Goal: Task Accomplishment & Management: Use online tool/utility

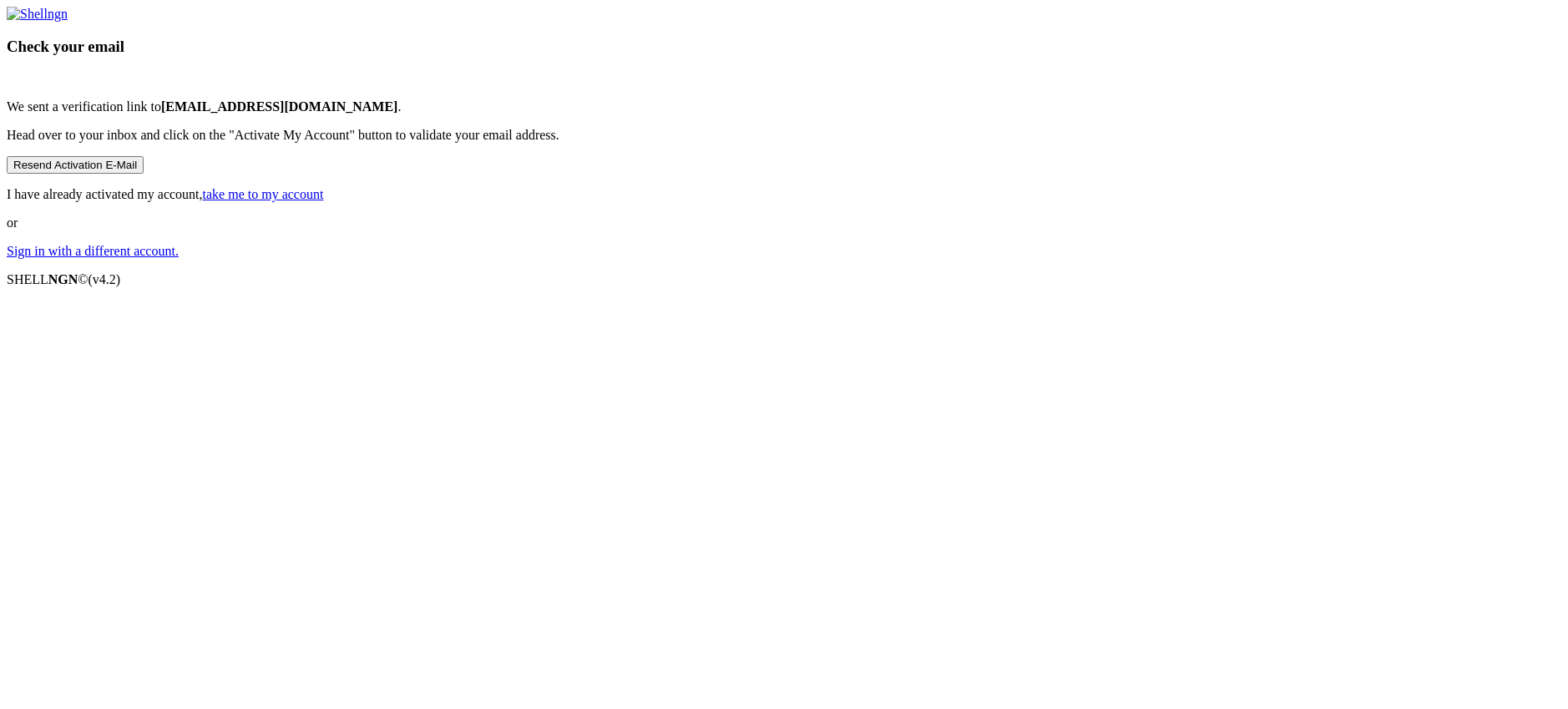
click at [897, 259] on div "Check your email We sent a verification link to [EMAIL_ADDRESS][DOMAIN_NAME] . …" at bounding box center [784, 133] width 1555 height 252
click at [144, 174] on button "Resend Activation E-Mail" at bounding box center [75, 165] width 137 height 18
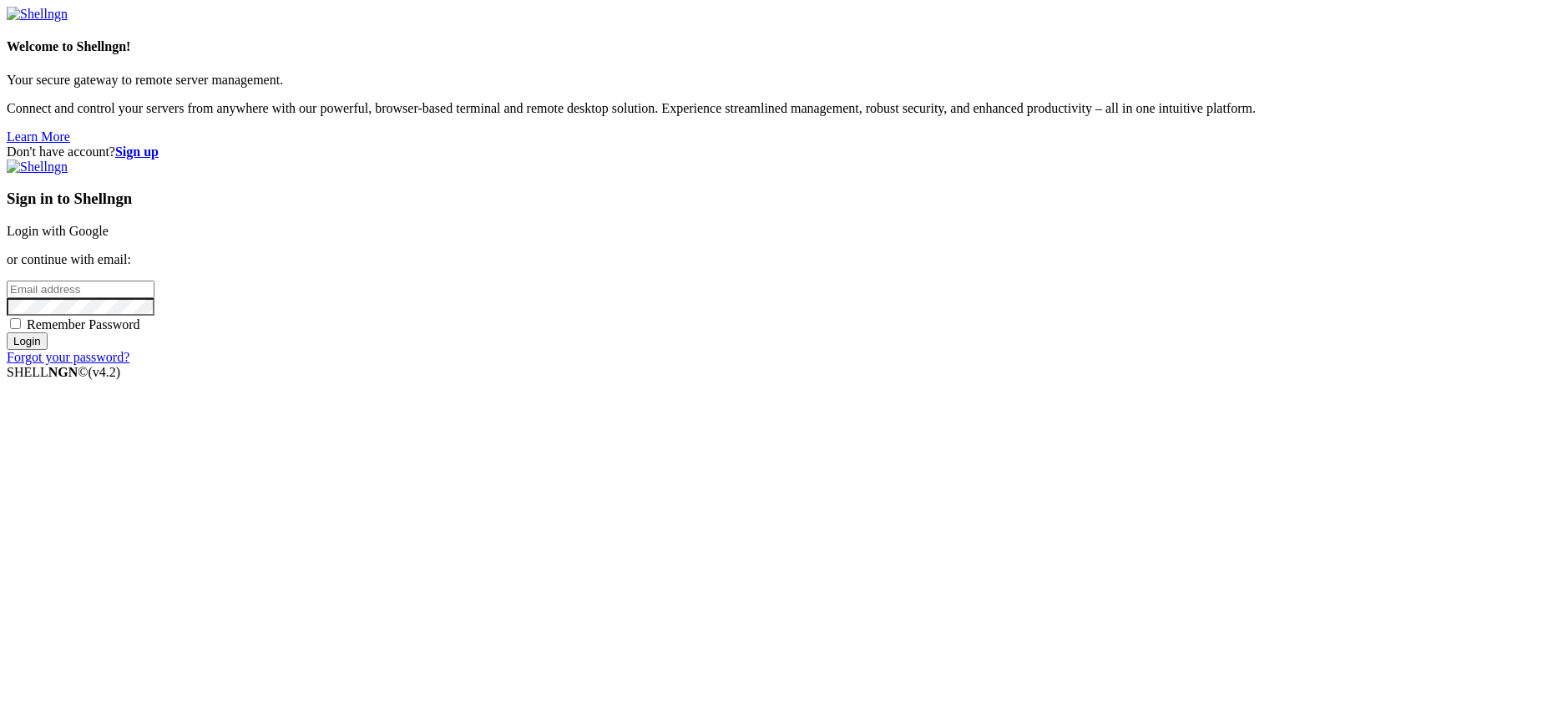
type input "[PERSON_NAME]"
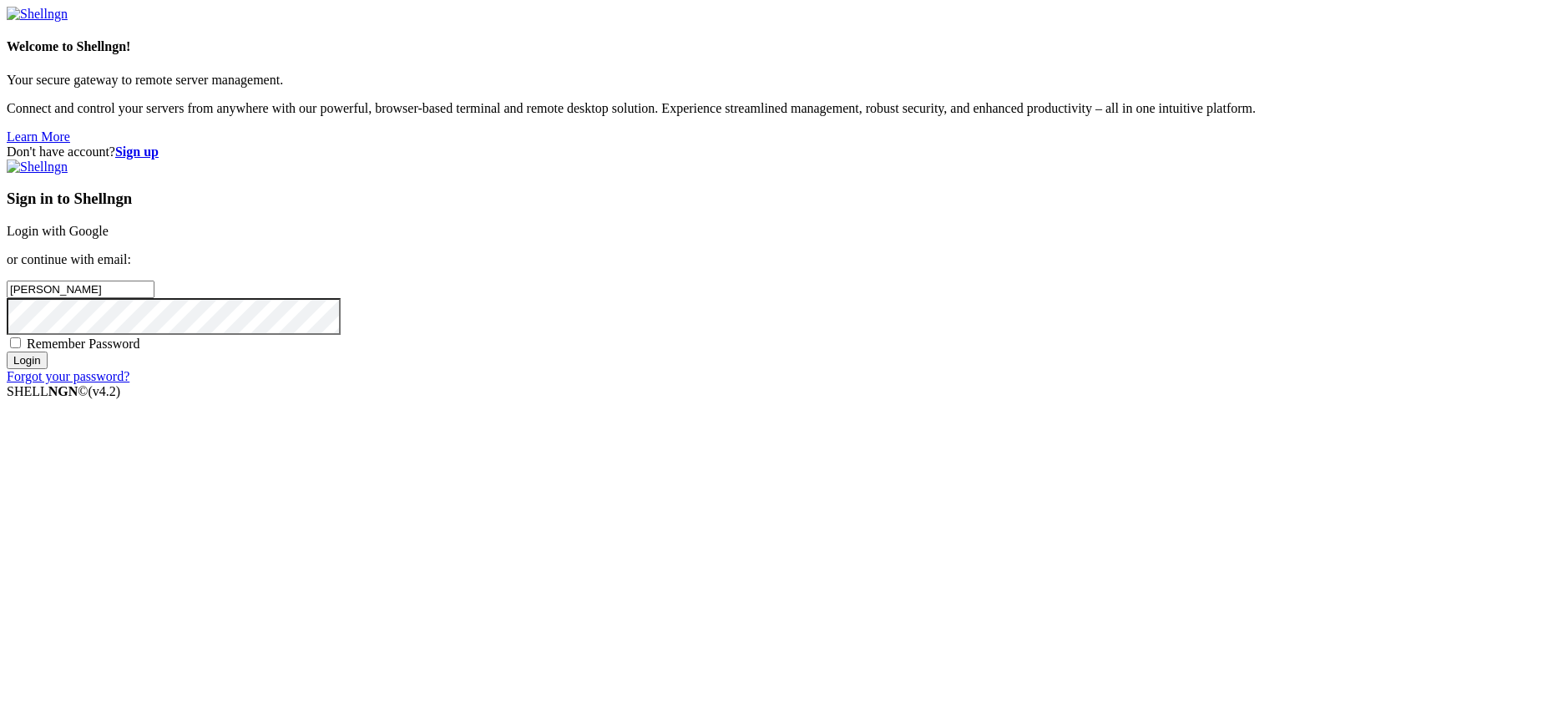
click at [140, 351] on label "Remember Password" at bounding box center [74, 343] width 134 height 14
click at [21, 349] on input "Remember Password" at bounding box center [15, 343] width 11 height 11
checkbox input "true"
drag, startPoint x: 1009, startPoint y: 344, endPoint x: 596, endPoint y: 341, distance: 413.0
click at [154, 298] on input "[PERSON_NAME]" at bounding box center [81, 289] width 148 height 18
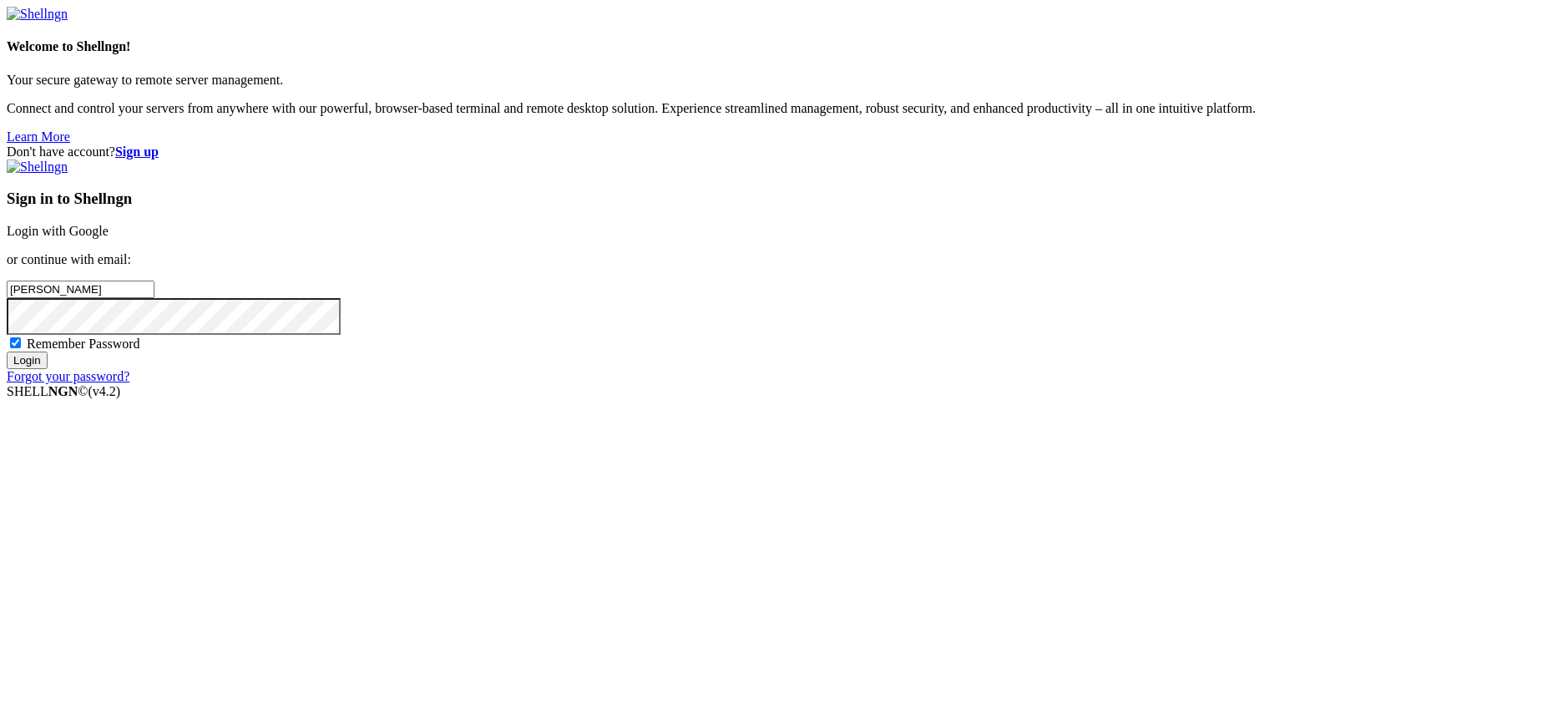
type input "a"
type input "[EMAIL_ADDRESS][DOMAIN_NAME]"
drag, startPoint x: 819, startPoint y: 417, endPoint x: 851, endPoint y: 384, distance: 46.0
click at [819, 384] on div "Don't have account? Sign up Sign in to Shellngn Login with Google or continue w…" at bounding box center [784, 264] width 1555 height 240
click at [7, 351] on input "Login" at bounding box center [27, 360] width 41 height 18
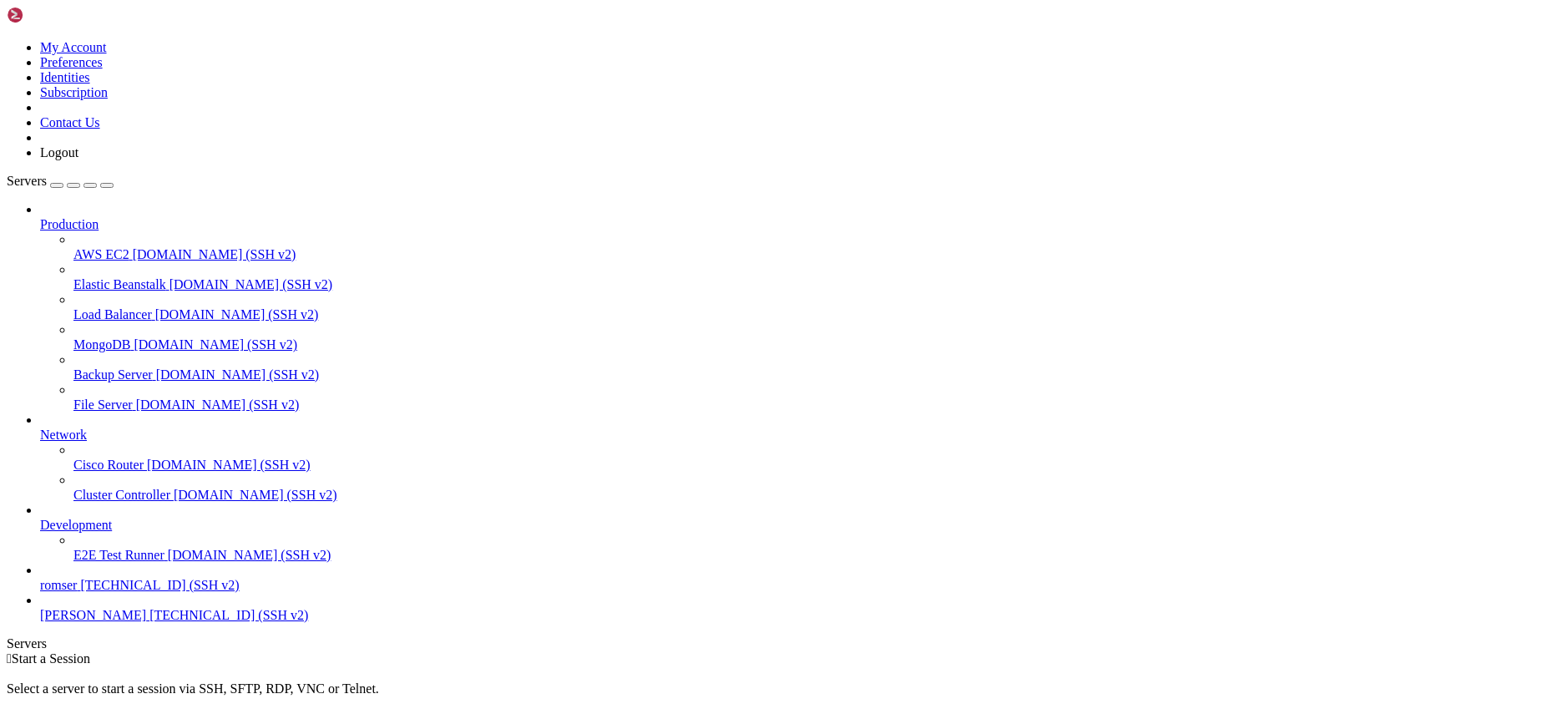
scroll to position [9, 0]
click at [145, 594] on link "romser [TECHNICAL_ID] (SSH v2)" at bounding box center [801, 586] width 1522 height 15
click at [40, 594] on link "romser [TECHNICAL_ID] (SSH v2)" at bounding box center [801, 586] width 1522 height 15
